Goal: Find contact information: Find contact information

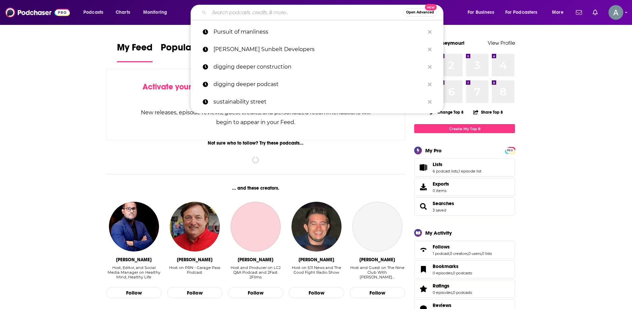
click at [223, 11] on input "Search podcasts, credits, & more..." at bounding box center [306, 12] width 194 height 11
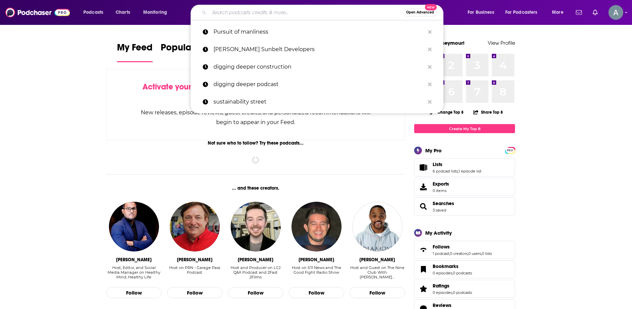
paste input "The Distribution by [GEOGRAPHIC_DATA]"
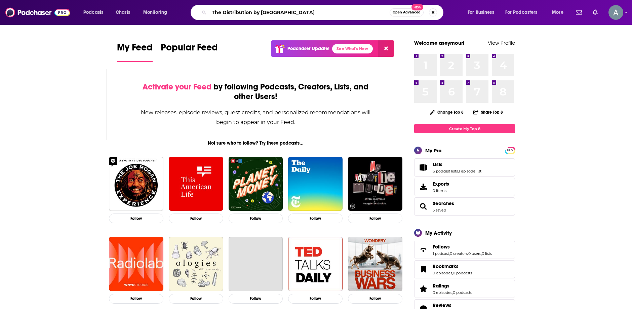
type input "The Distribution by [GEOGRAPHIC_DATA]"
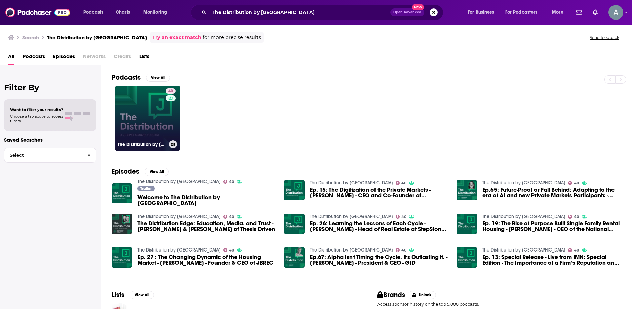
click at [148, 127] on link "40 The Distribution by [GEOGRAPHIC_DATA]" at bounding box center [147, 118] width 65 height 65
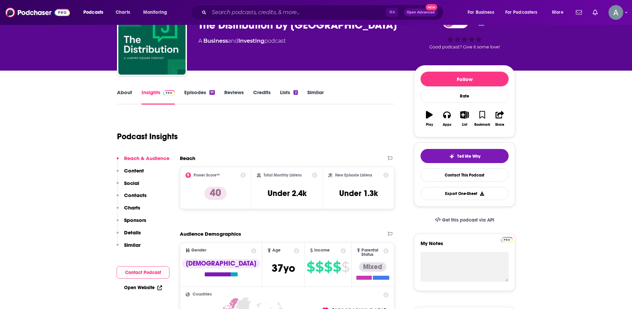
scroll to position [42, 0]
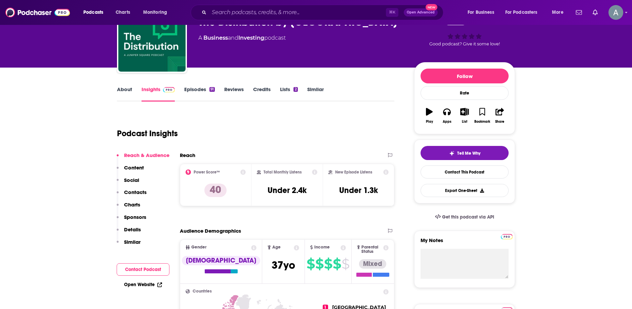
click at [139, 188] on div "Reach & Audience Content Social Contacts Charts Sponsors Details Similar" at bounding box center [143, 201] width 53 height 99
click at [139, 190] on p "Contacts" at bounding box center [135, 192] width 23 height 6
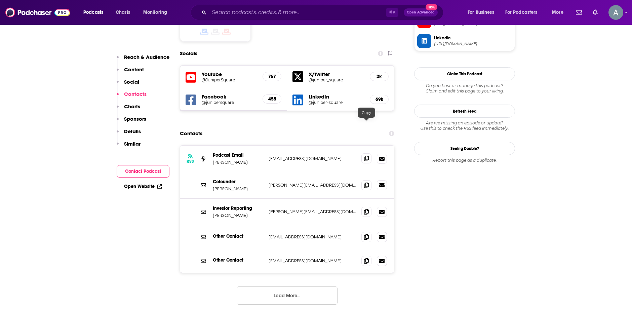
scroll to position [587, 0]
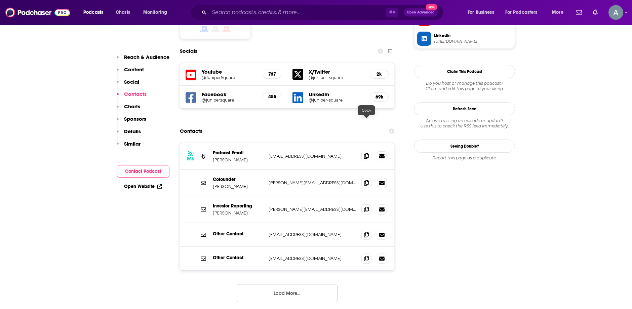
click at [369, 151] on div at bounding box center [374, 156] width 26 height 10
click at [367, 153] on icon at bounding box center [366, 155] width 5 height 5
